Goal: Browse casually: Explore the website without a specific task or goal

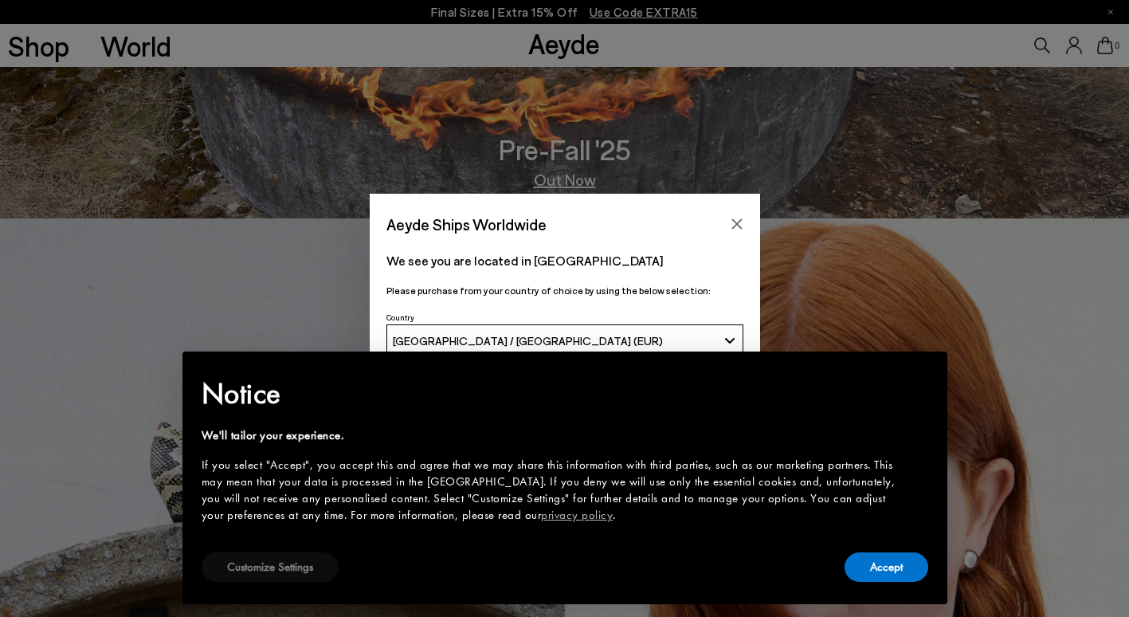
drag, startPoint x: 0, startPoint y: 0, endPoint x: 317, endPoint y: 568, distance: 650.5
click at [317, 568] on button "Customize Settings" at bounding box center [270, 566] width 137 height 29
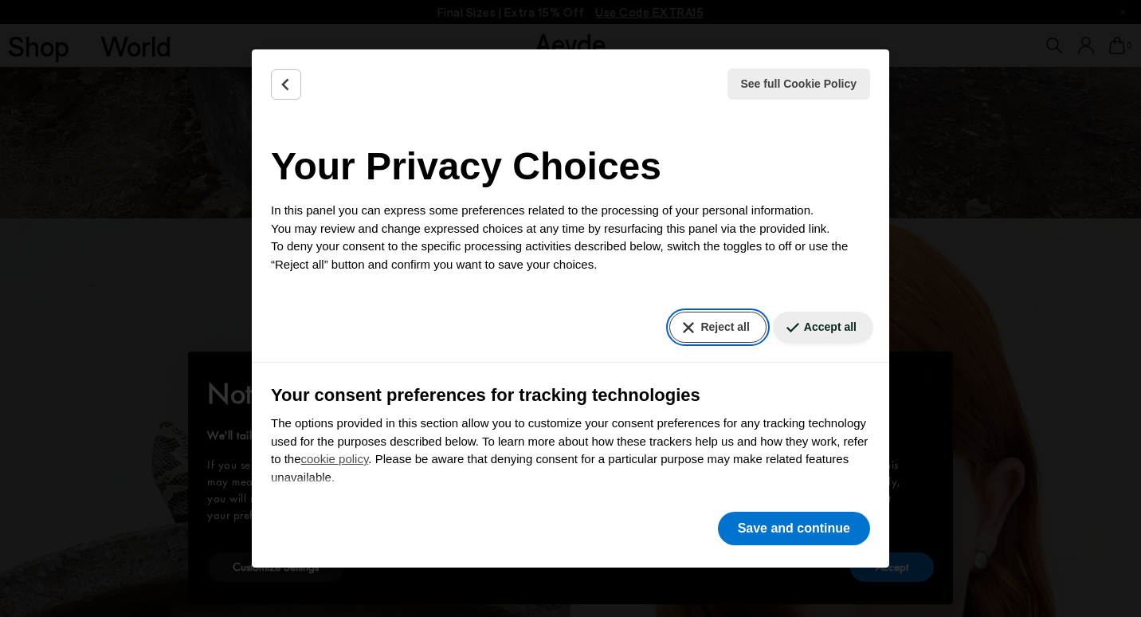
click at [730, 319] on button "Reject all" at bounding box center [717, 326] width 96 height 31
click at [698, 332] on button "Reject all" at bounding box center [717, 326] width 96 height 31
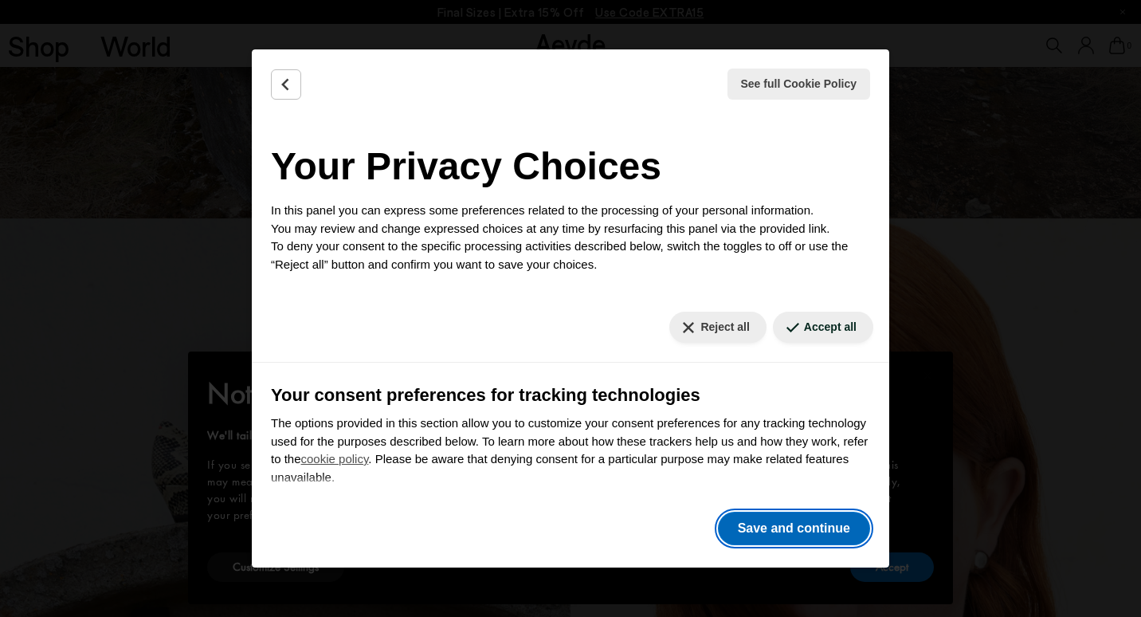
drag, startPoint x: 770, startPoint y: 527, endPoint x: 766, endPoint y: 518, distance: 10.4
click at [768, 523] on button "Save and continue" at bounding box center [794, 527] width 152 height 33
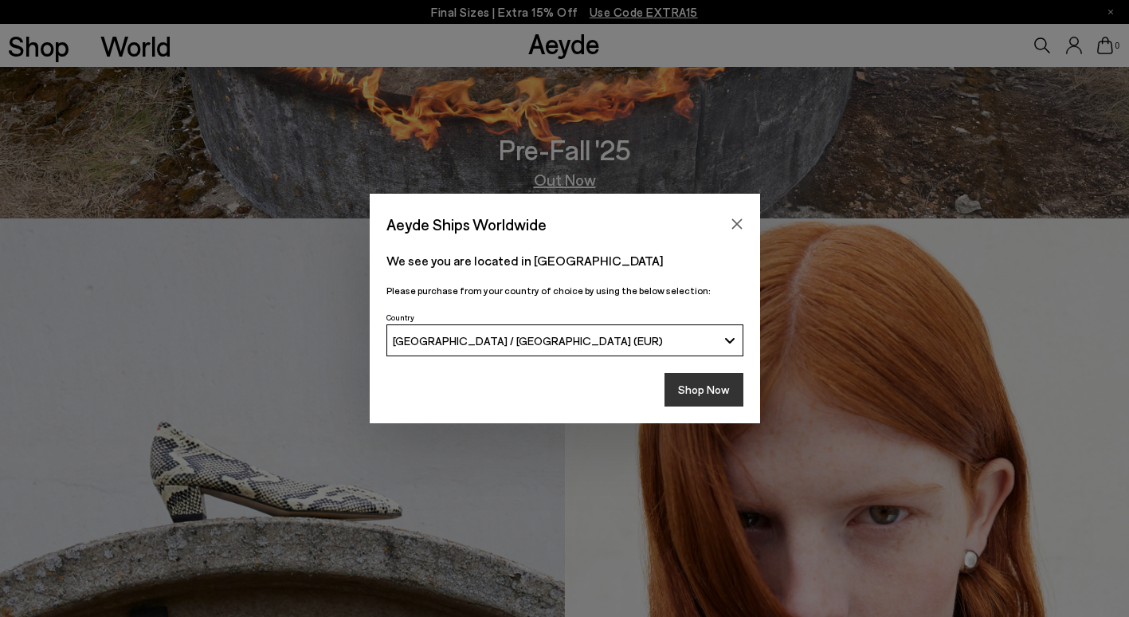
click at [694, 393] on button "Shop Now" at bounding box center [703, 389] width 79 height 33
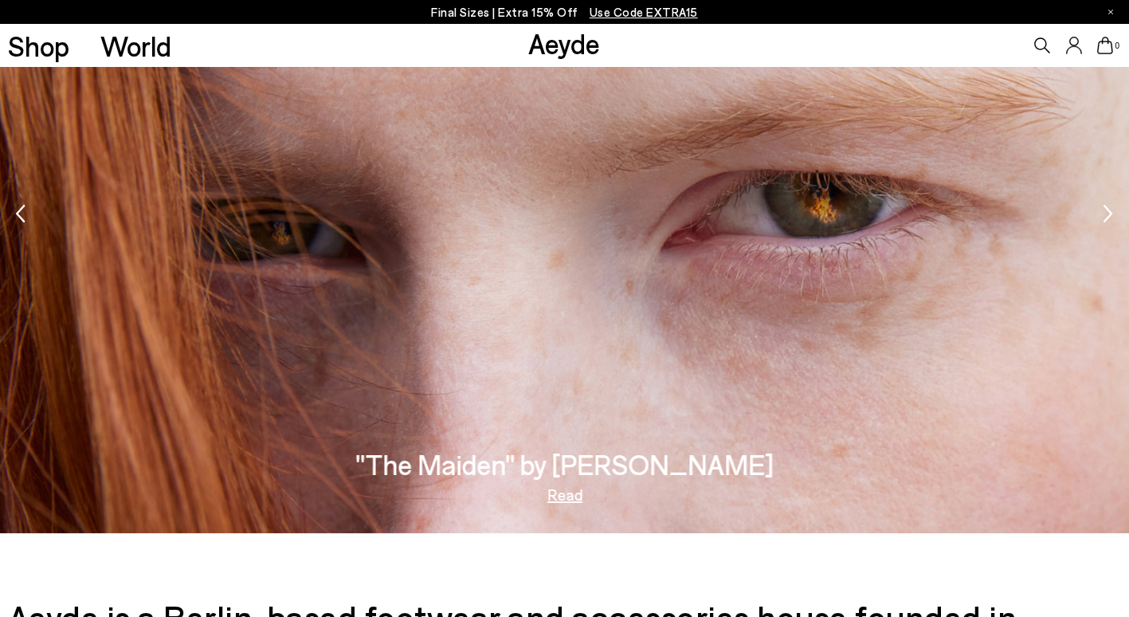
scroll to position [1859, 0]
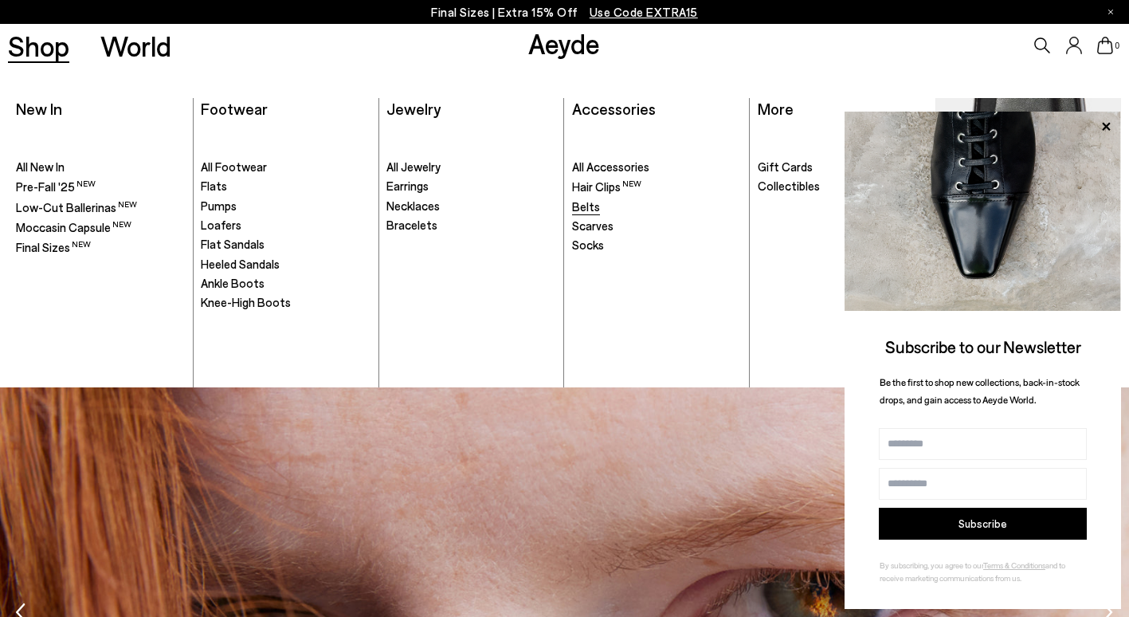
click at [594, 206] on span "Belts" at bounding box center [586, 206] width 28 height 14
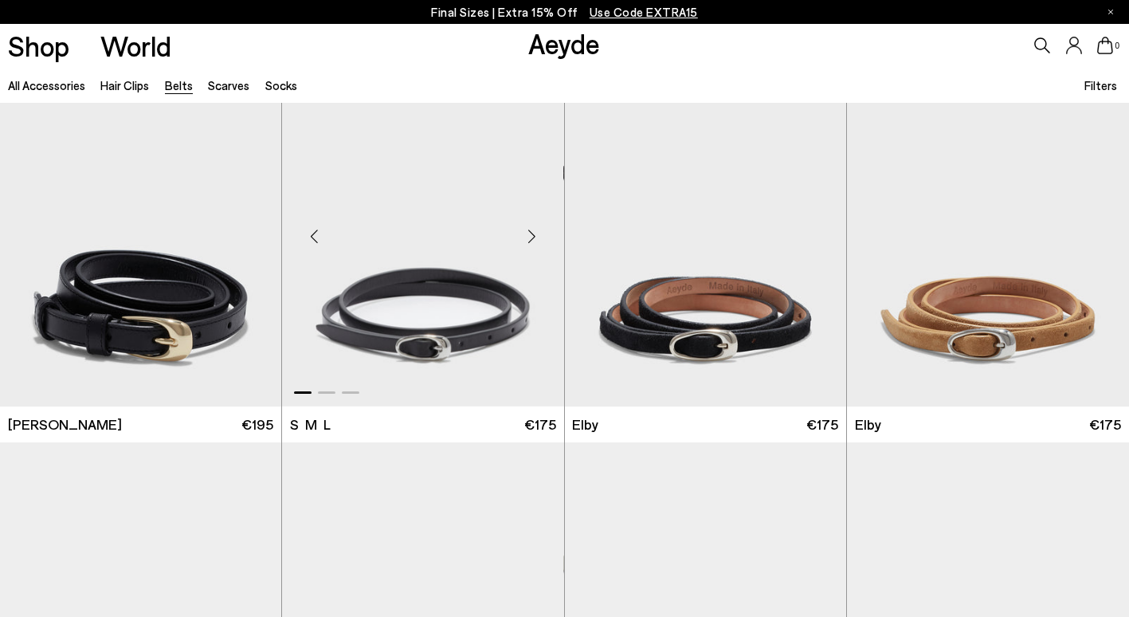
scroll to position [1593, 0]
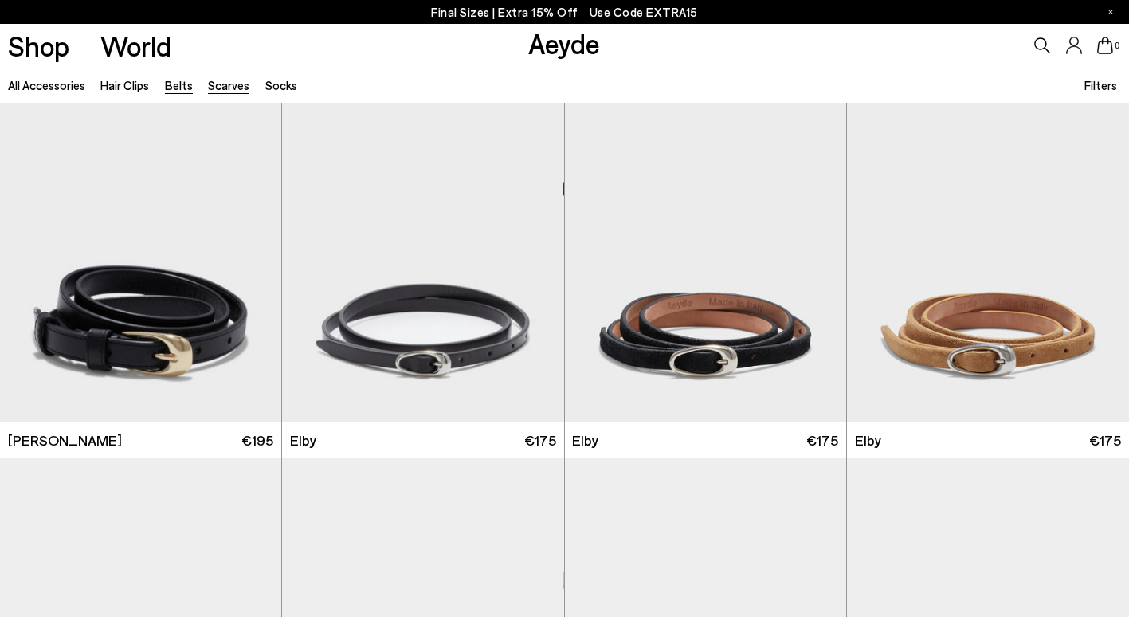
click at [220, 89] on link "Scarves" at bounding box center [228, 85] width 41 height 14
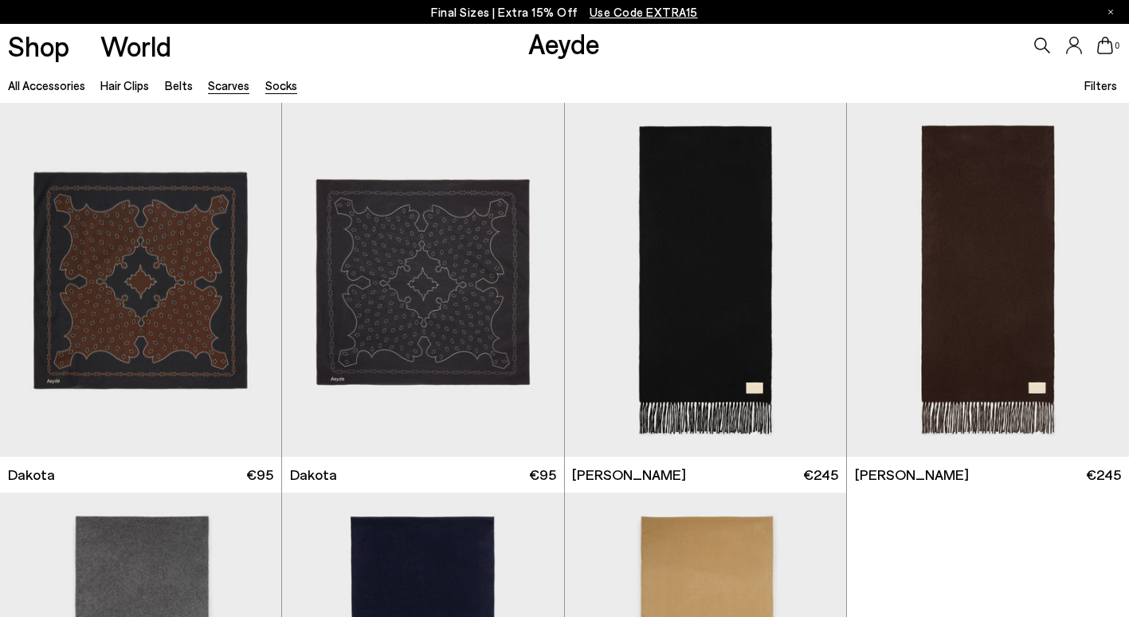
click at [271, 89] on link "Socks" at bounding box center [281, 85] width 32 height 14
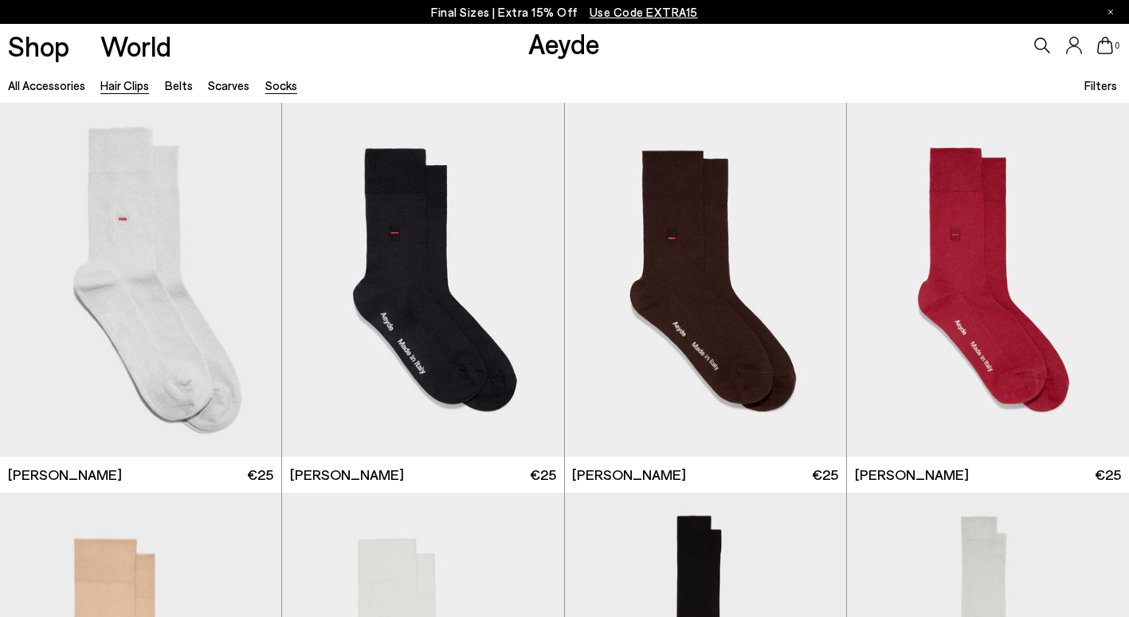
click at [119, 88] on link "Hair Clips" at bounding box center [124, 85] width 49 height 14
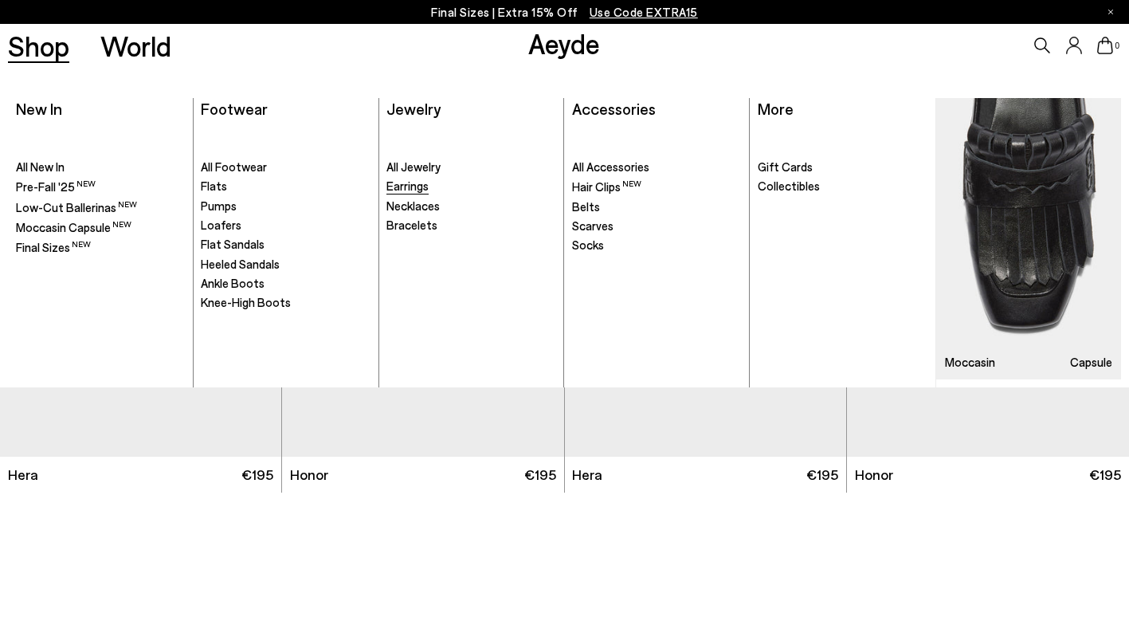
click at [405, 185] on span "Earrings" at bounding box center [407, 185] width 42 height 14
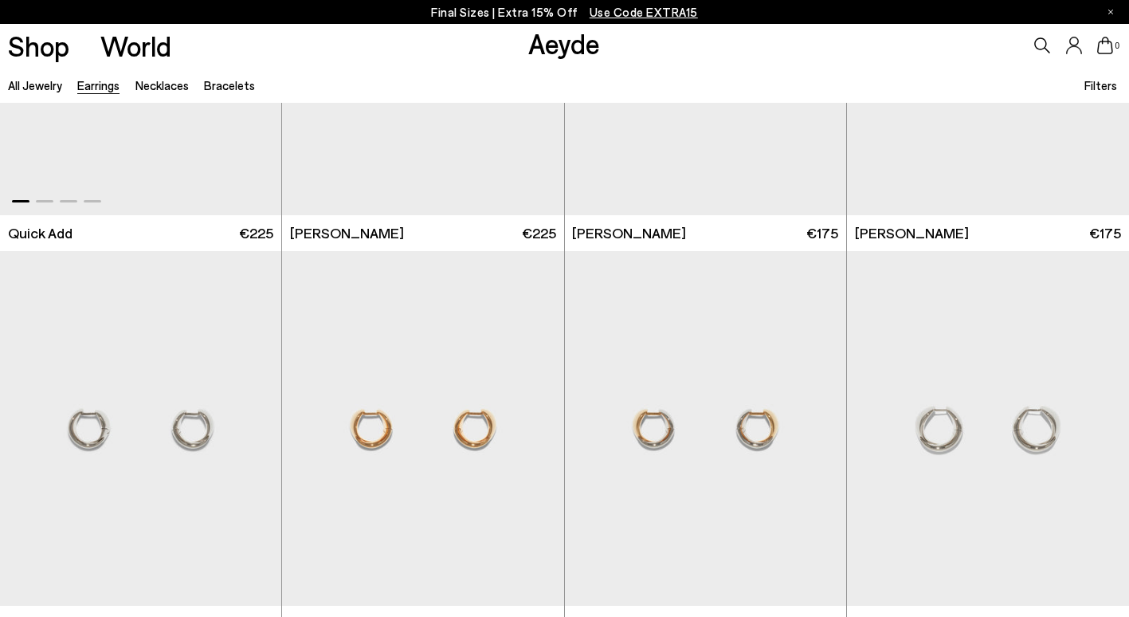
scroll to position [319, 0]
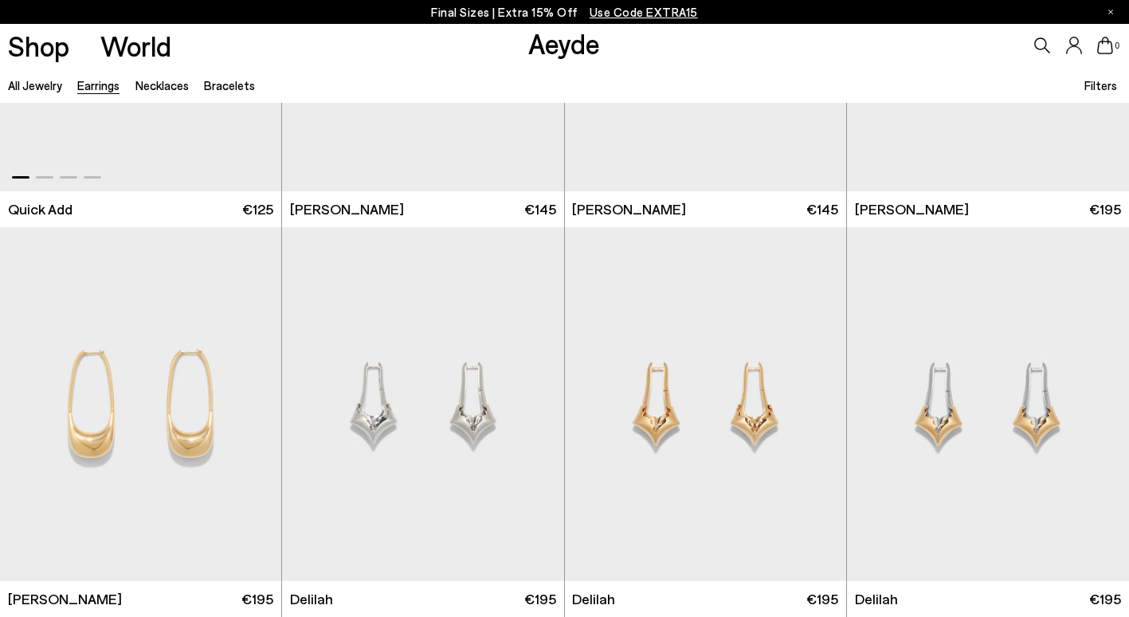
scroll to position [2629, 0]
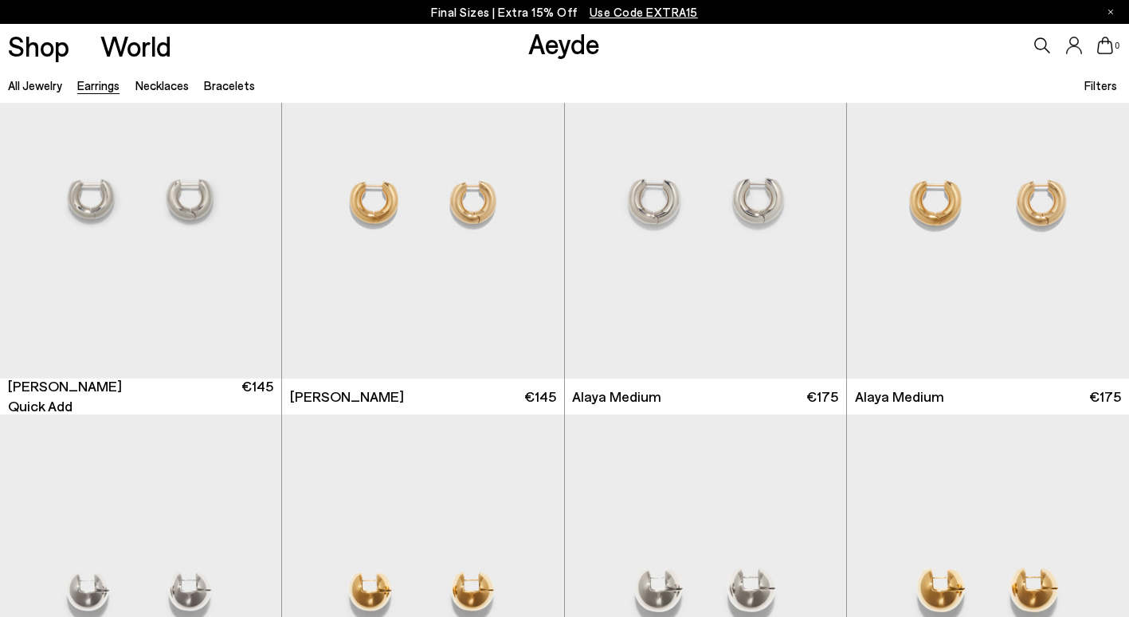
scroll to position [5277, 0]
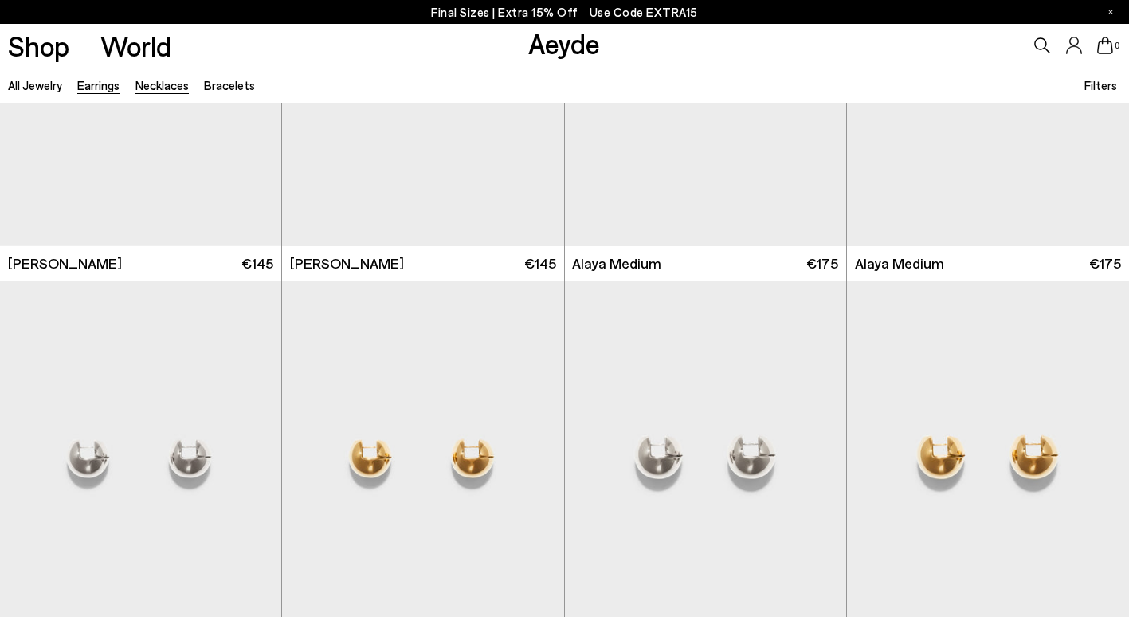
click at [163, 89] on link "Necklaces" at bounding box center [161, 85] width 53 height 14
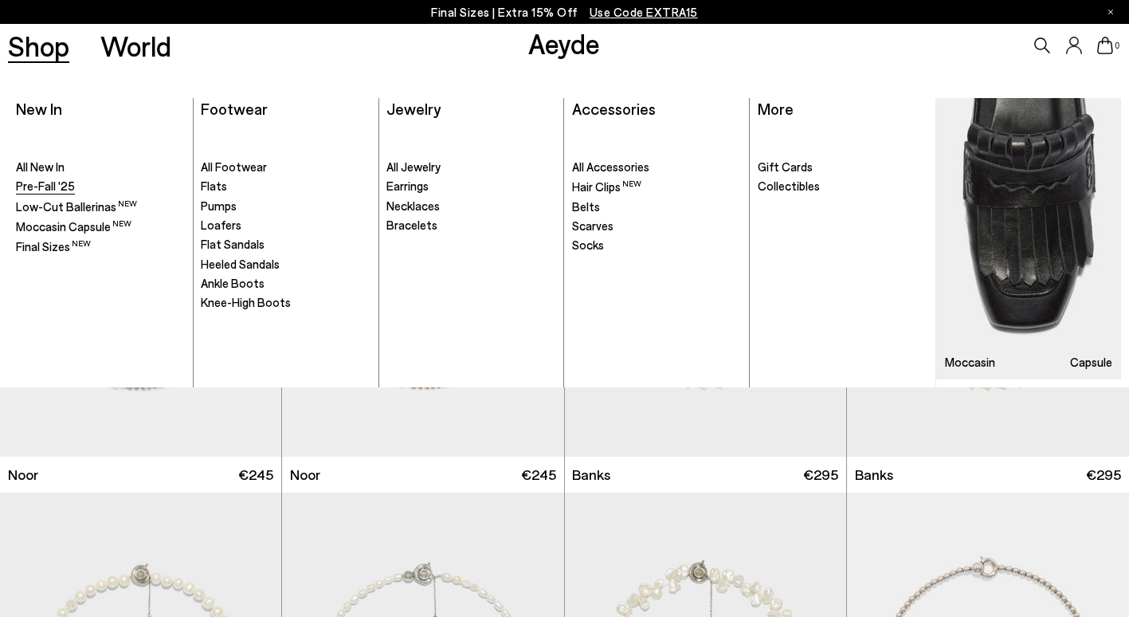
click at [50, 181] on span "Pre-Fall '25" at bounding box center [45, 185] width 59 height 14
